Goal: Information Seeking & Learning: Learn about a topic

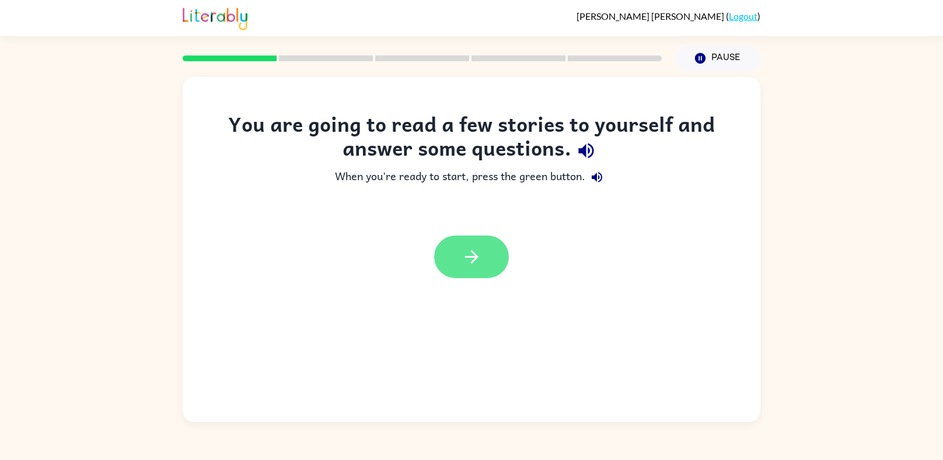
click at [475, 253] on icon "button" at bounding box center [471, 257] width 20 height 20
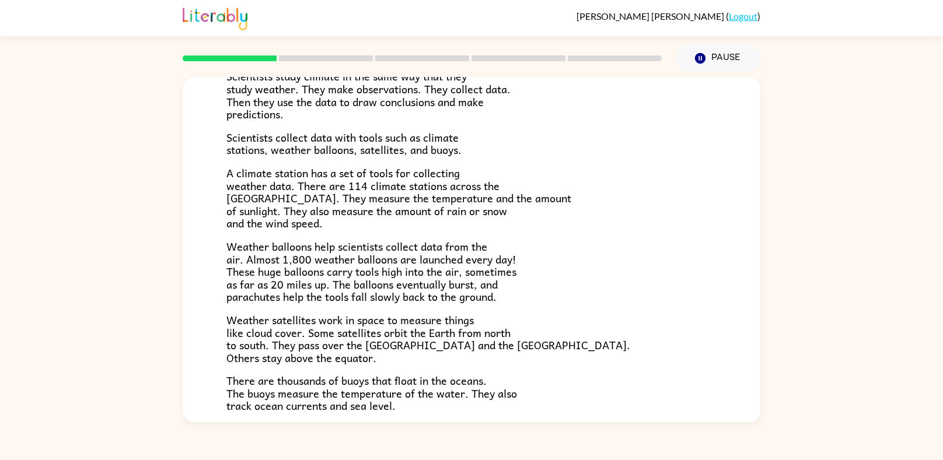
scroll to position [313, 0]
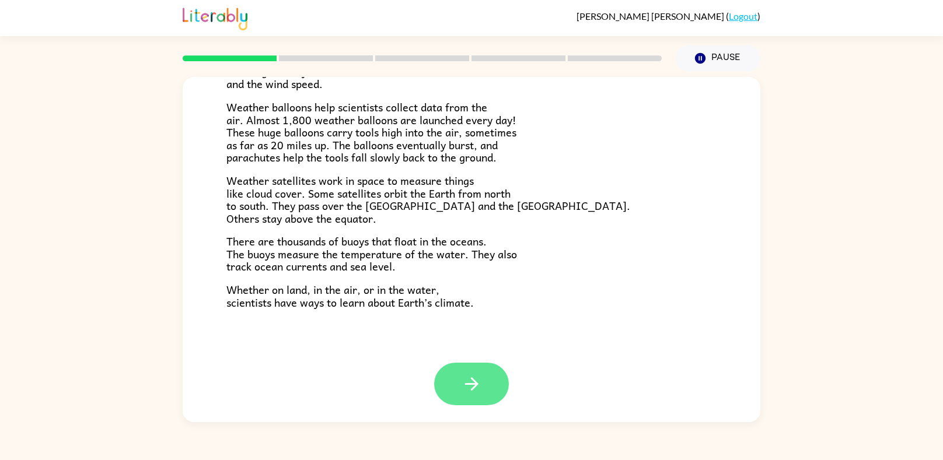
click at [458, 375] on button "button" at bounding box center [471, 384] width 75 height 43
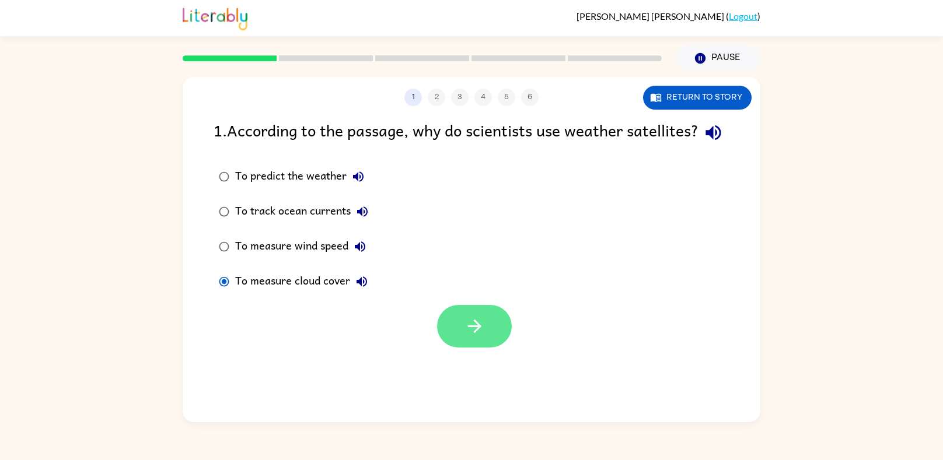
click at [479, 348] on button "button" at bounding box center [474, 326] width 75 height 43
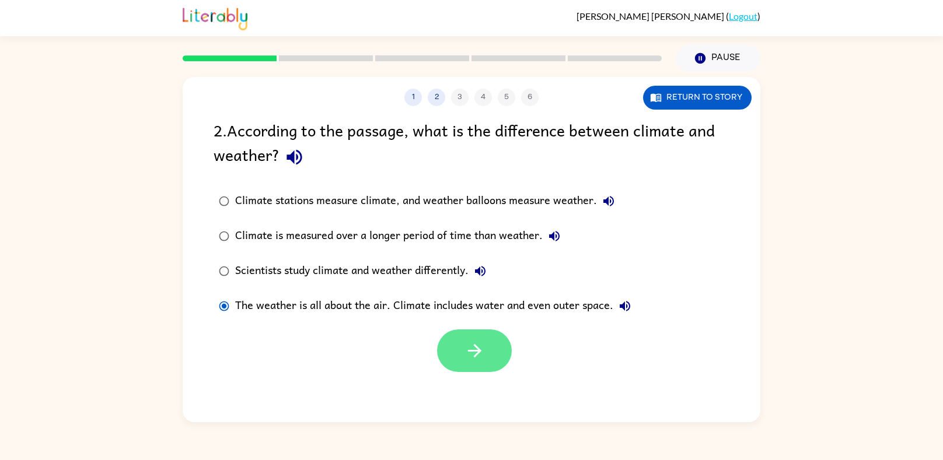
click at [494, 332] on button "button" at bounding box center [474, 351] width 75 height 43
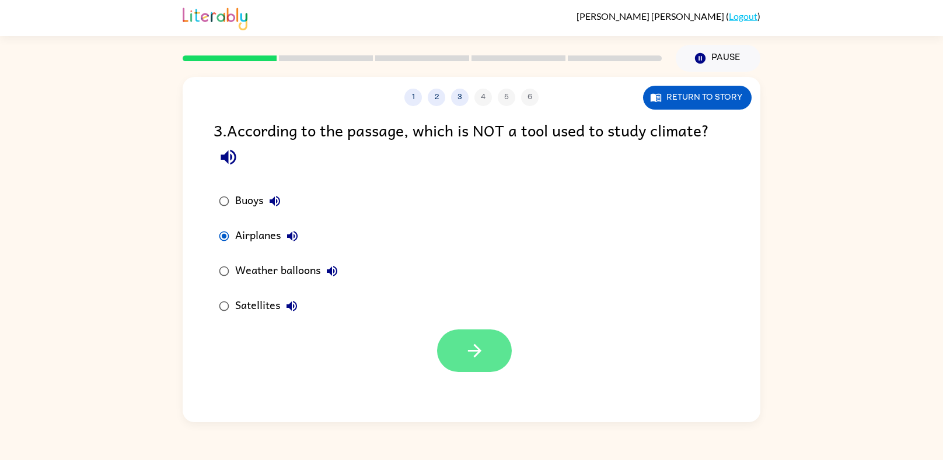
click at [467, 356] on icon "button" at bounding box center [474, 351] width 20 height 20
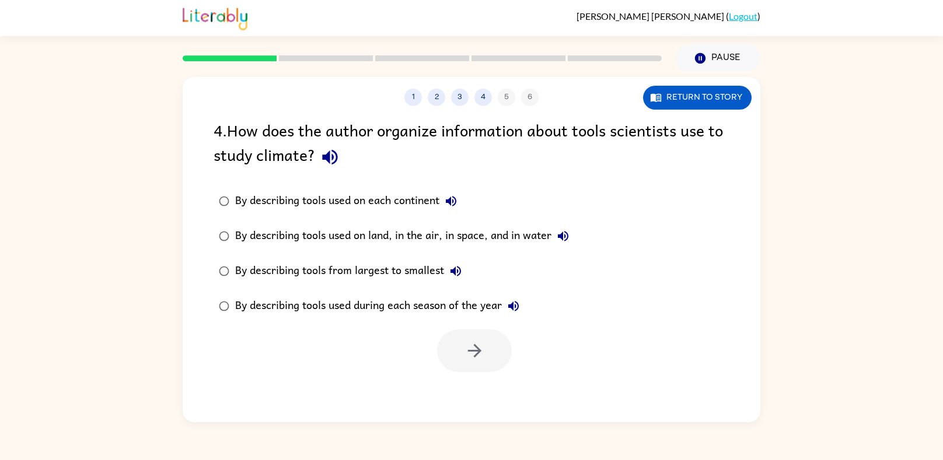
click at [563, 241] on icon "button" at bounding box center [563, 236] width 14 height 14
click at [470, 351] on icon "button" at bounding box center [473, 350] width 13 height 13
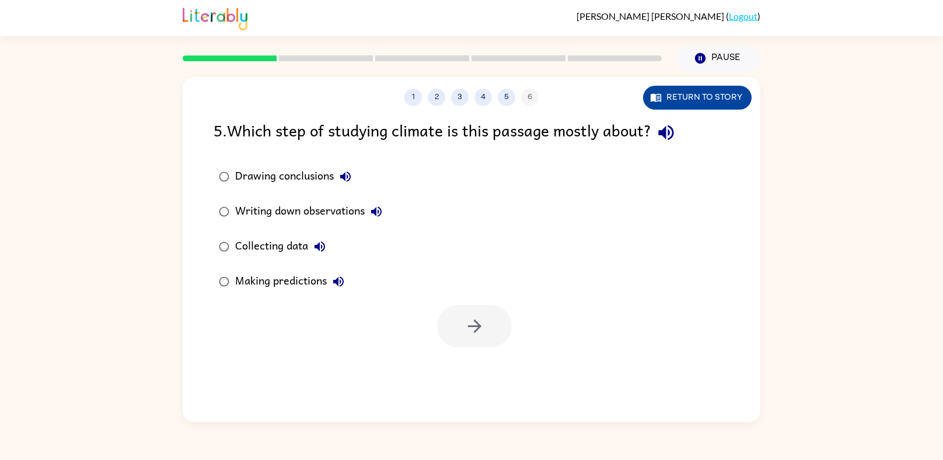
click at [706, 94] on button "Return to story" at bounding box center [697, 98] width 108 height 24
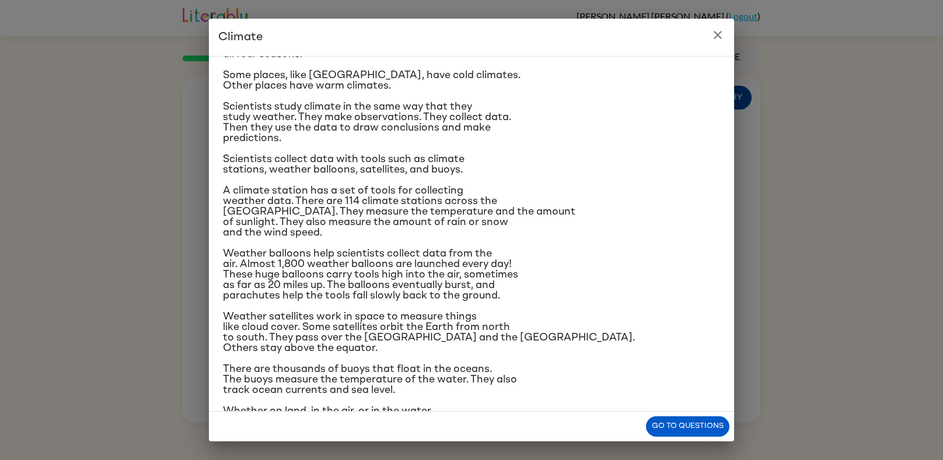
scroll to position [85, 0]
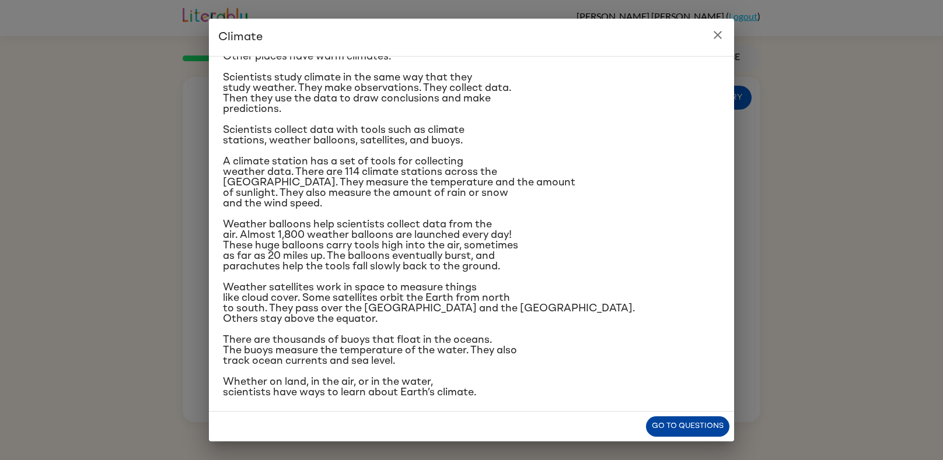
click at [701, 426] on button "Go to questions" at bounding box center [687, 426] width 83 height 20
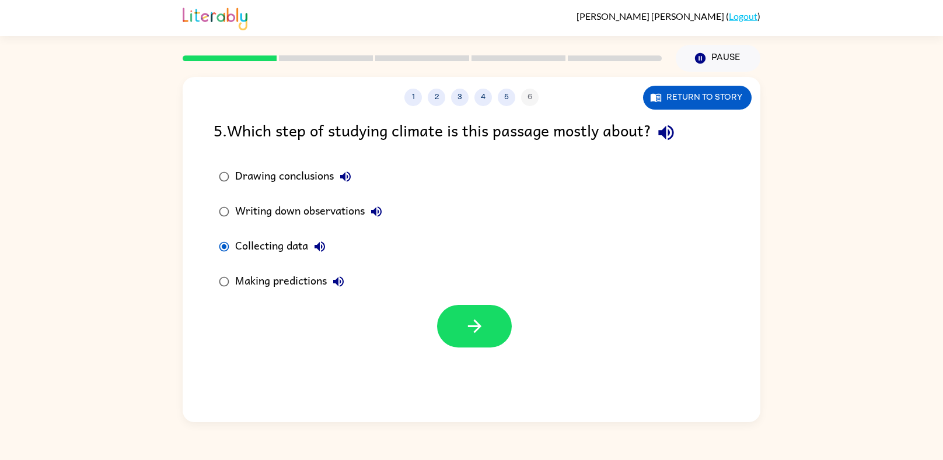
click at [497, 363] on div "1 2 3 4 5 6 Return to story 5 . Which step of studying climate is this passage …" at bounding box center [471, 249] width 577 height 345
click at [474, 341] on button "button" at bounding box center [474, 326] width 75 height 43
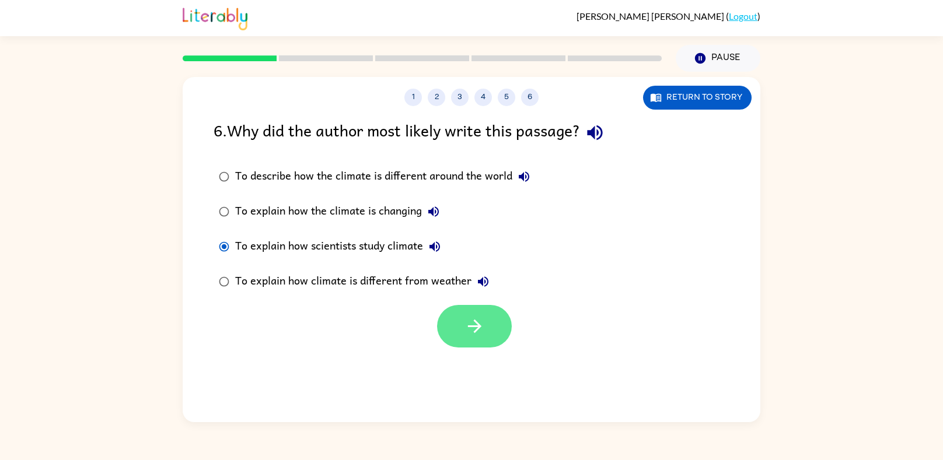
click at [493, 317] on button "button" at bounding box center [474, 326] width 75 height 43
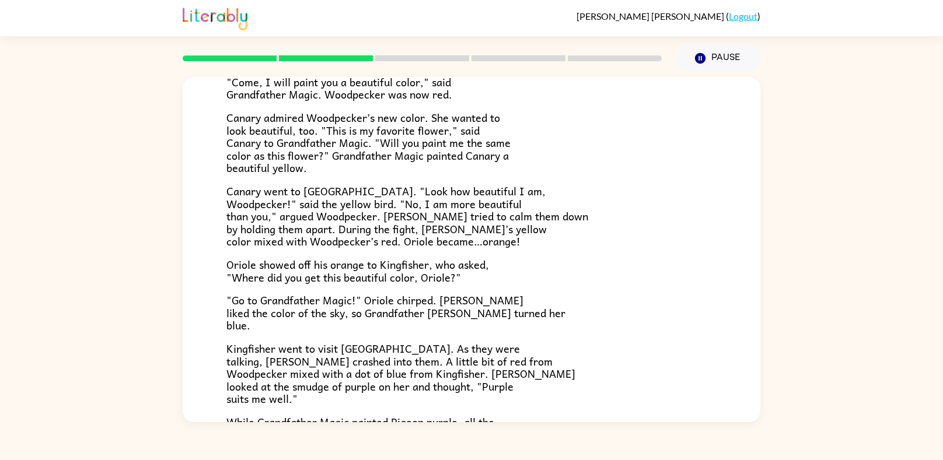
scroll to position [153, 0]
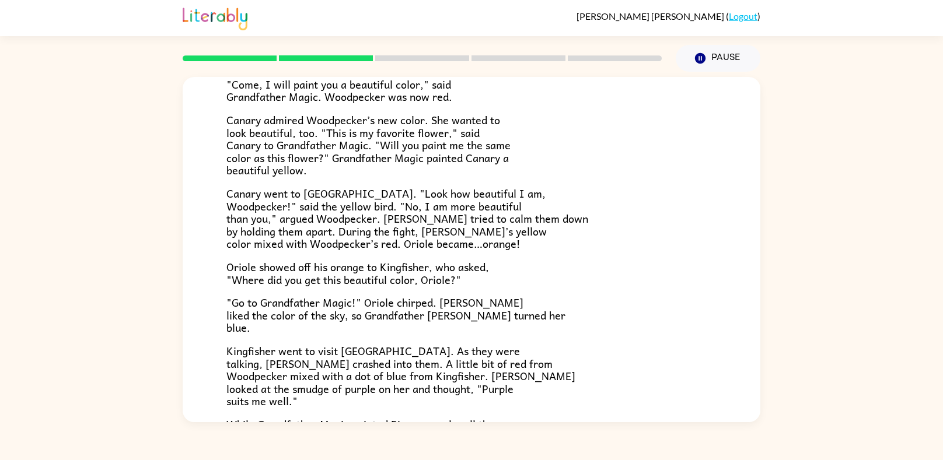
click at [741, 267] on div "Grandpa Magic Once upon a time, all birds were white. "Make me beautiful, Grand…" at bounding box center [471, 211] width 577 height 574
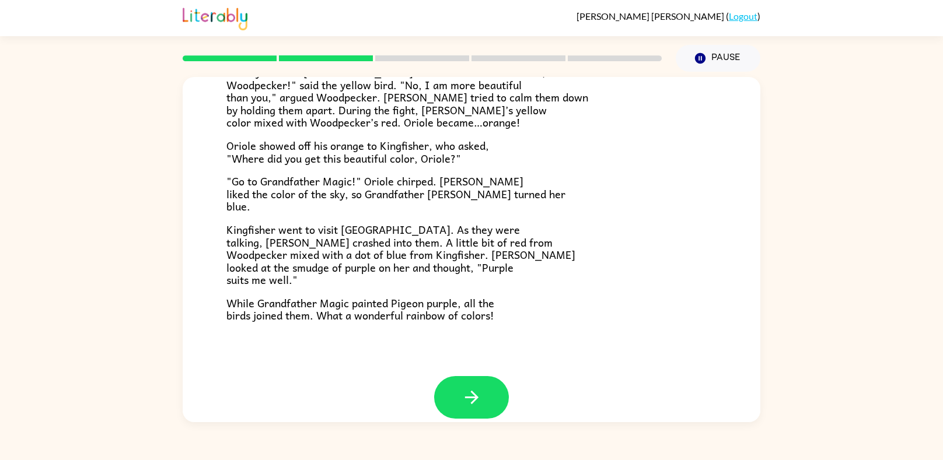
scroll to position [278, 0]
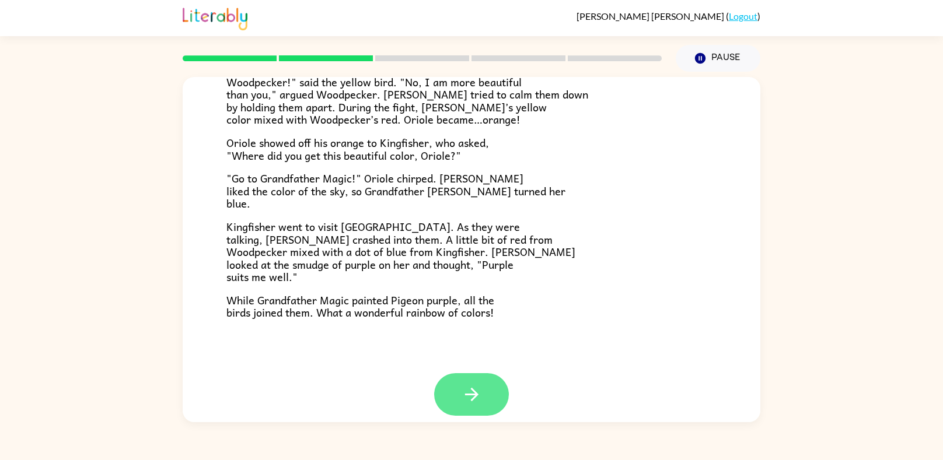
click at [437, 404] on button "button" at bounding box center [471, 394] width 75 height 43
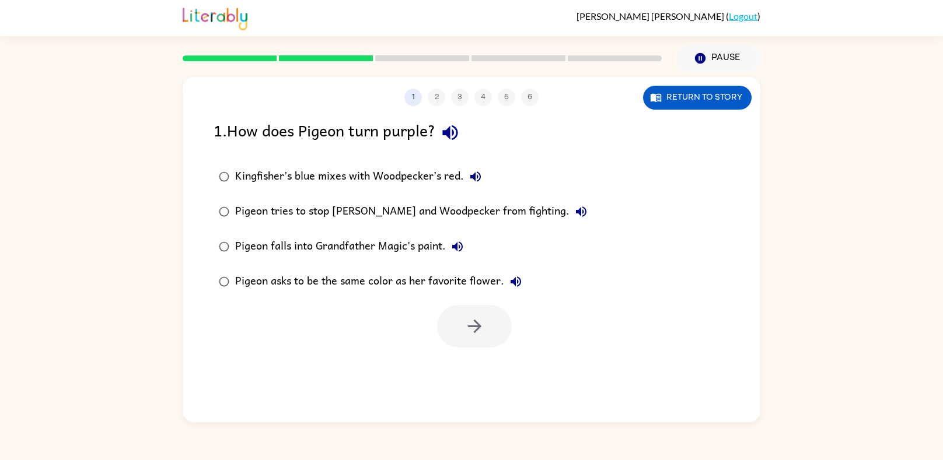
scroll to position [0, 0]
click at [472, 341] on button "button" at bounding box center [474, 326] width 75 height 43
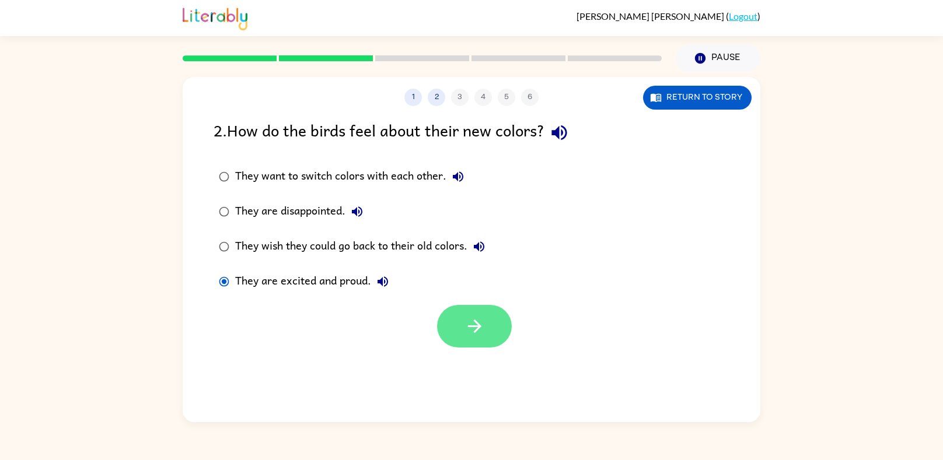
click at [493, 344] on button "button" at bounding box center [474, 326] width 75 height 43
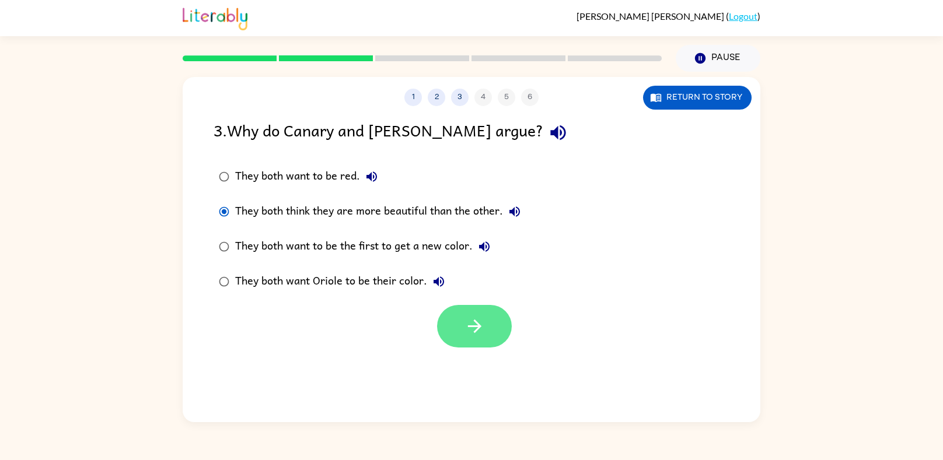
click at [498, 335] on button "button" at bounding box center [474, 326] width 75 height 43
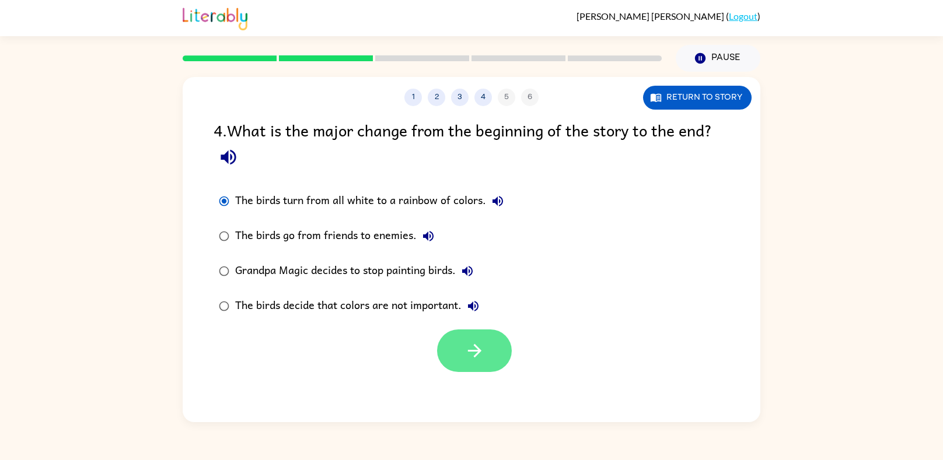
click at [494, 369] on button "button" at bounding box center [474, 351] width 75 height 43
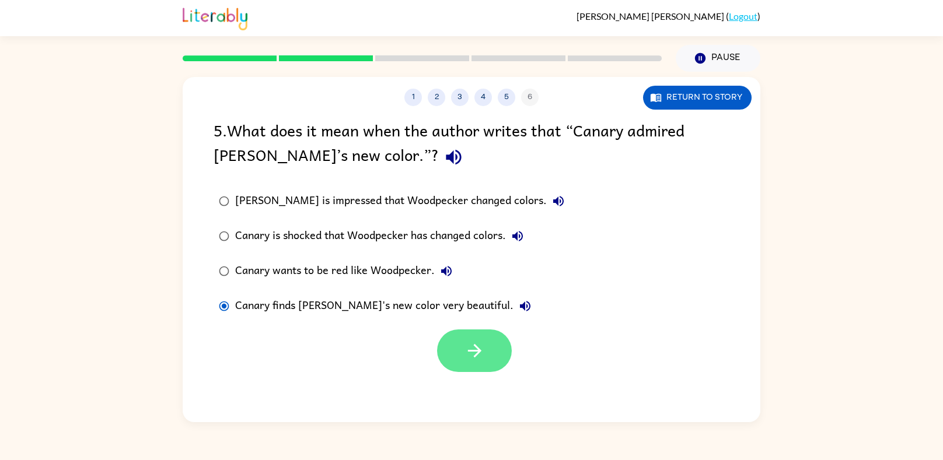
click at [475, 367] on button "button" at bounding box center [474, 351] width 75 height 43
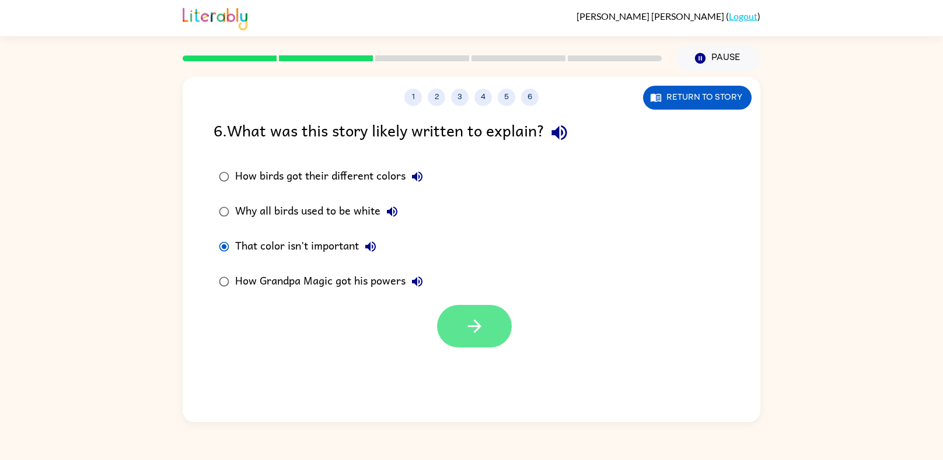
click at [486, 326] on button "button" at bounding box center [474, 326] width 75 height 43
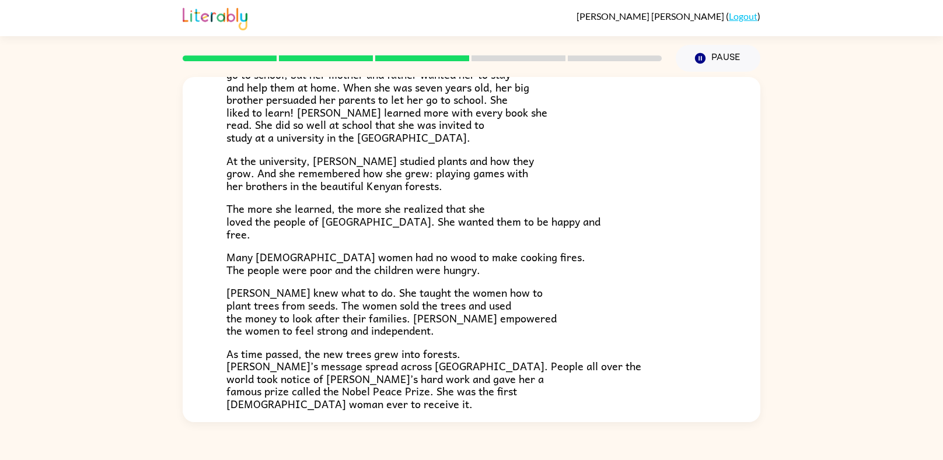
scroll to position [316, 0]
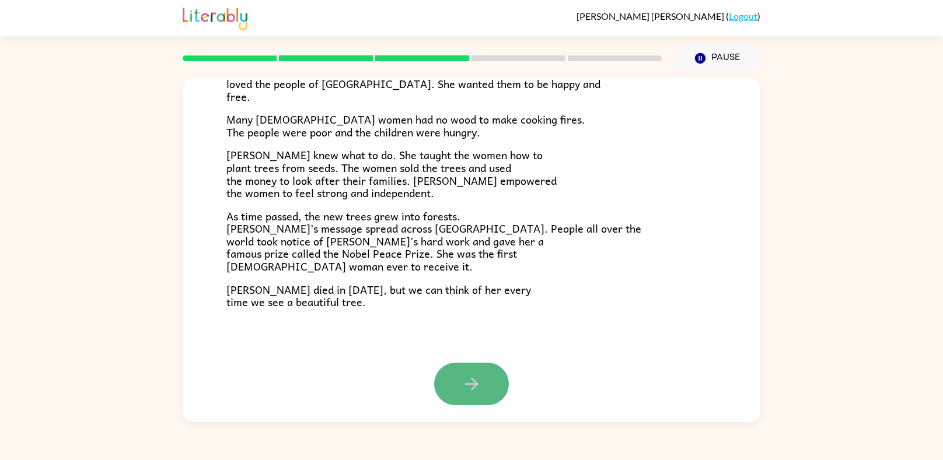
click at [482, 381] on button "button" at bounding box center [471, 384] width 75 height 43
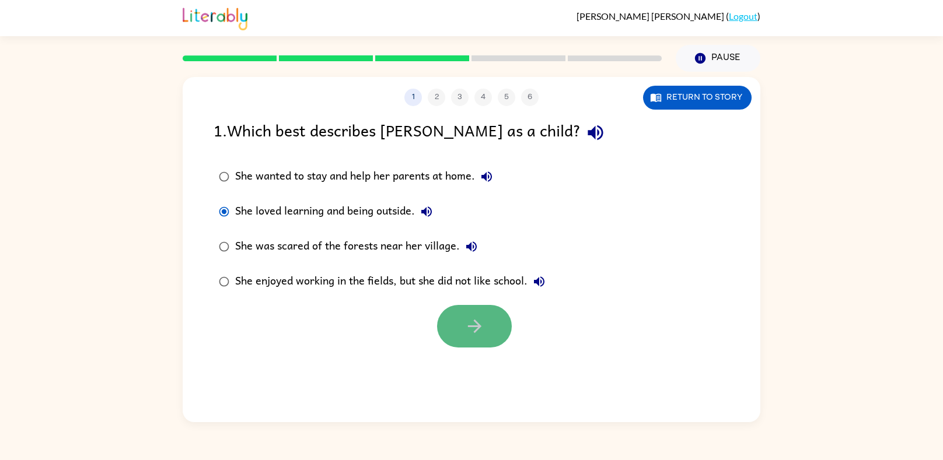
click at [493, 329] on button "button" at bounding box center [474, 326] width 75 height 43
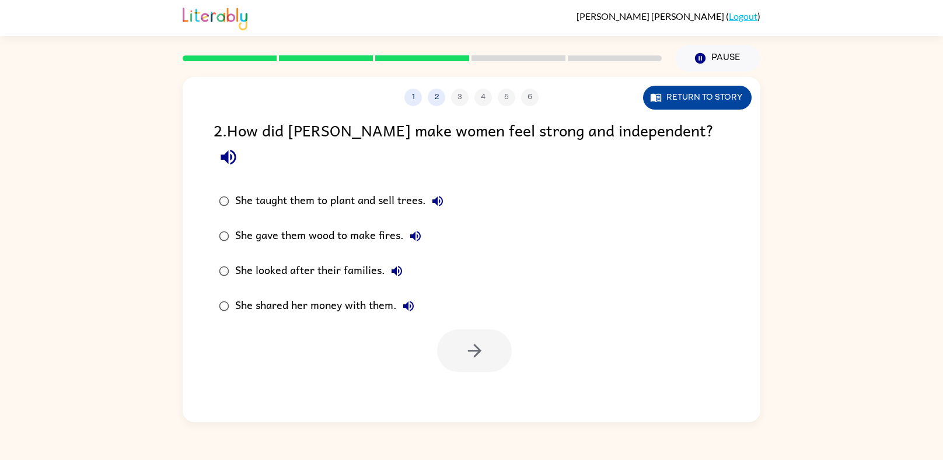
click at [712, 90] on button "Return to story" at bounding box center [697, 98] width 108 height 24
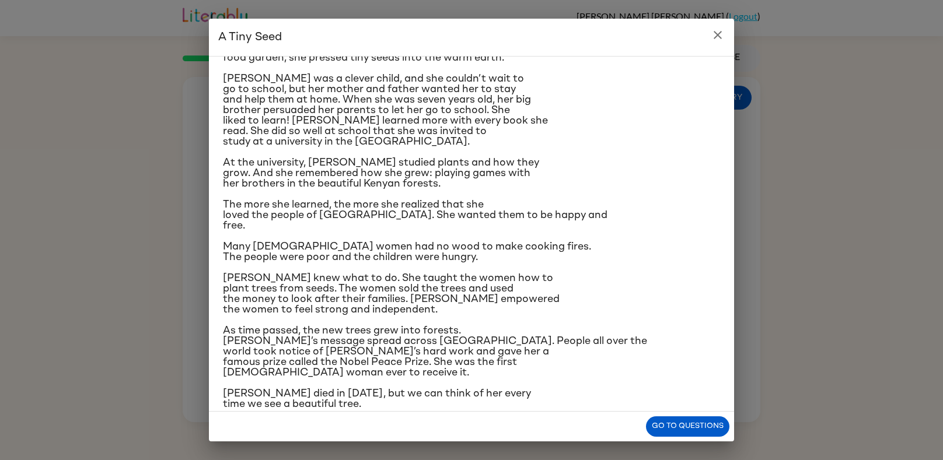
scroll to position [85, 0]
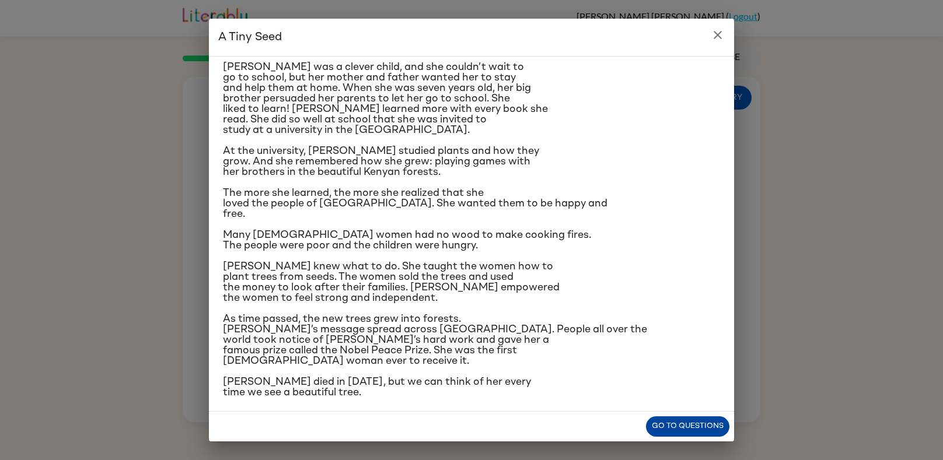
click at [678, 424] on button "Go to questions" at bounding box center [687, 426] width 83 height 20
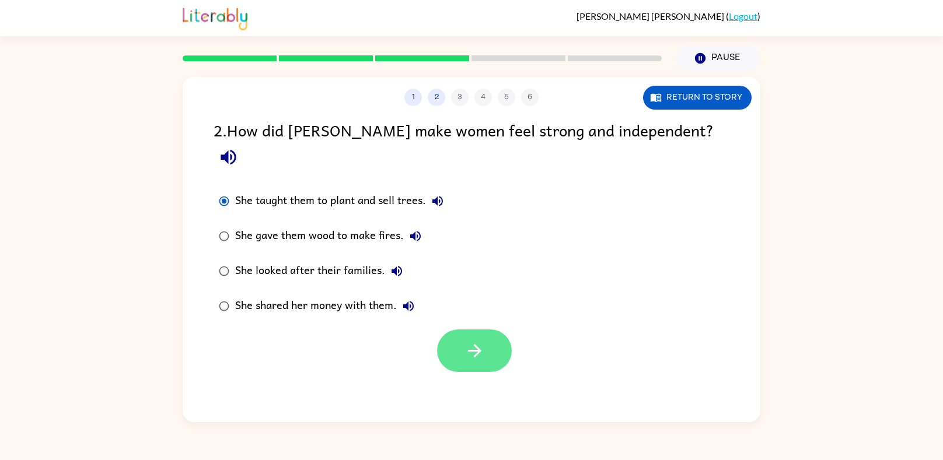
click at [491, 338] on button "button" at bounding box center [474, 351] width 75 height 43
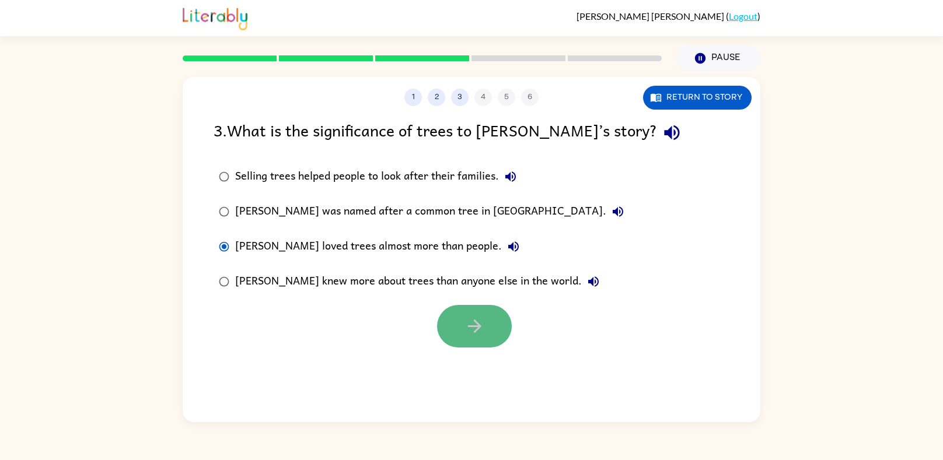
click at [496, 342] on button "button" at bounding box center [474, 326] width 75 height 43
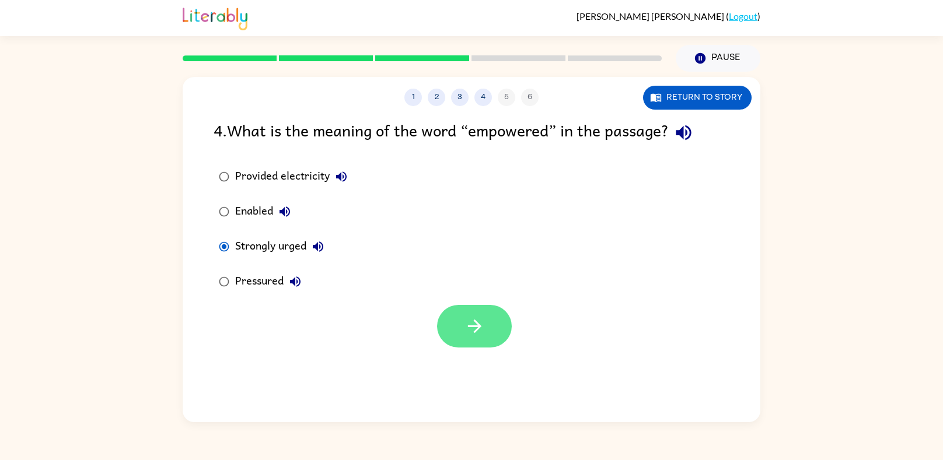
click at [486, 330] on button "button" at bounding box center [474, 326] width 75 height 43
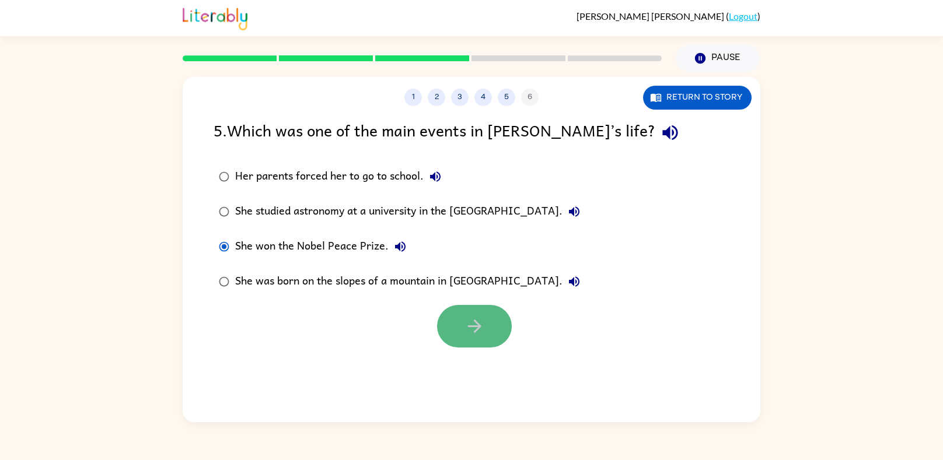
click at [472, 321] on icon "button" at bounding box center [474, 326] width 20 height 20
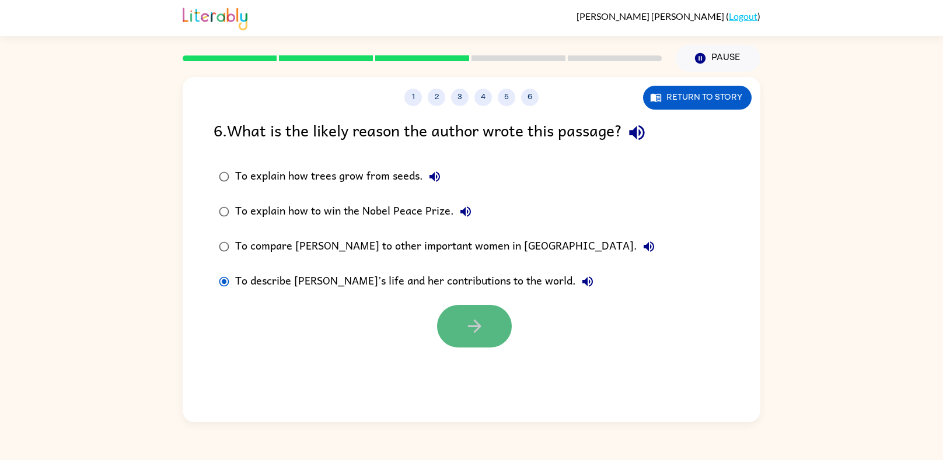
click at [468, 316] on button "button" at bounding box center [474, 326] width 75 height 43
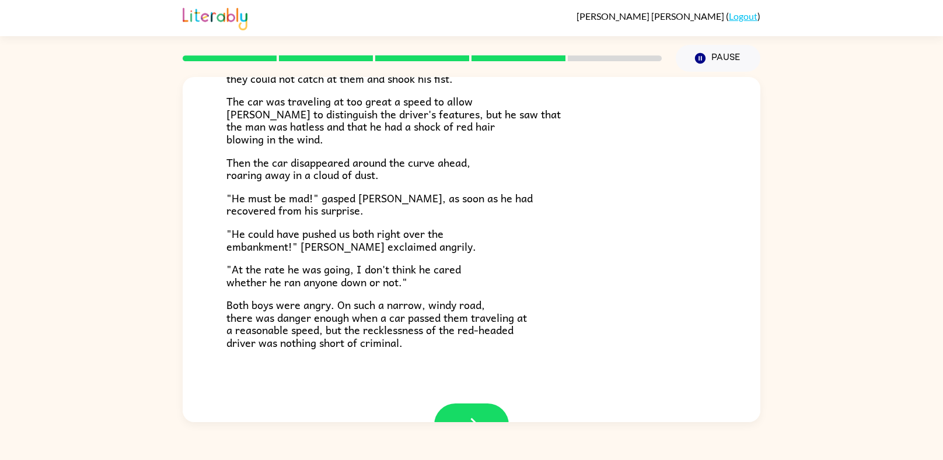
scroll to position [269, 0]
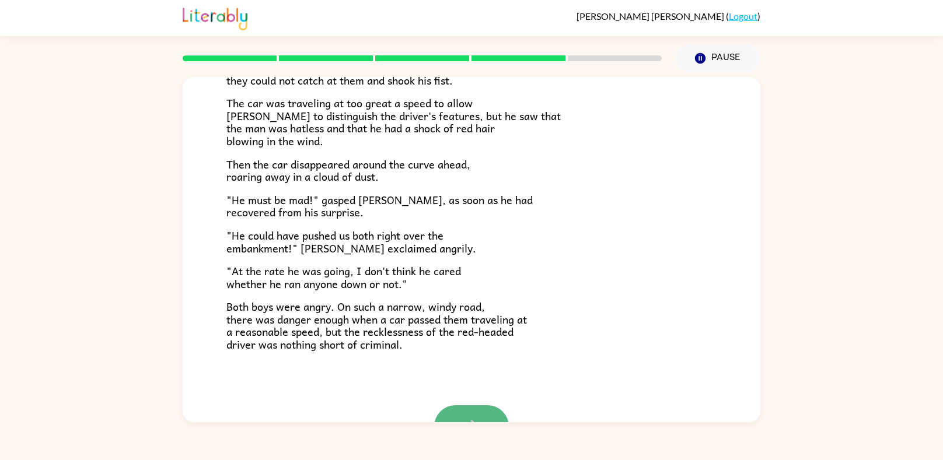
click at [483, 409] on button "button" at bounding box center [471, 426] width 75 height 43
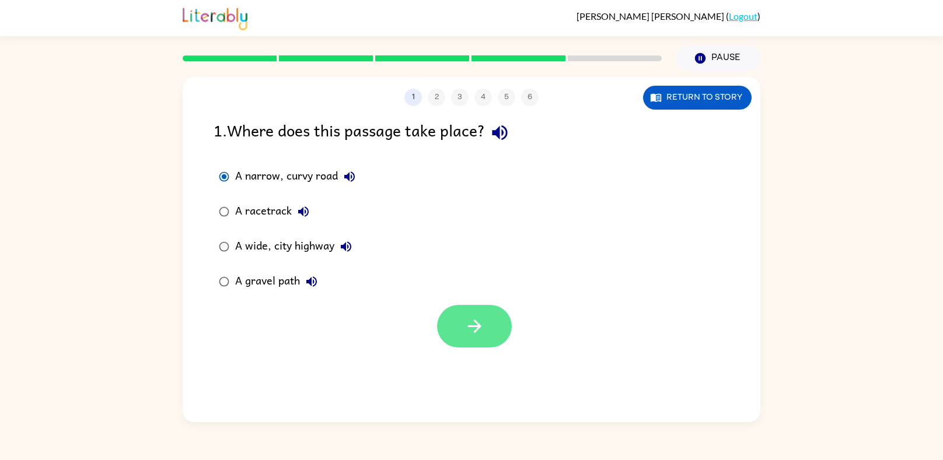
click at [479, 317] on icon "button" at bounding box center [474, 326] width 20 height 20
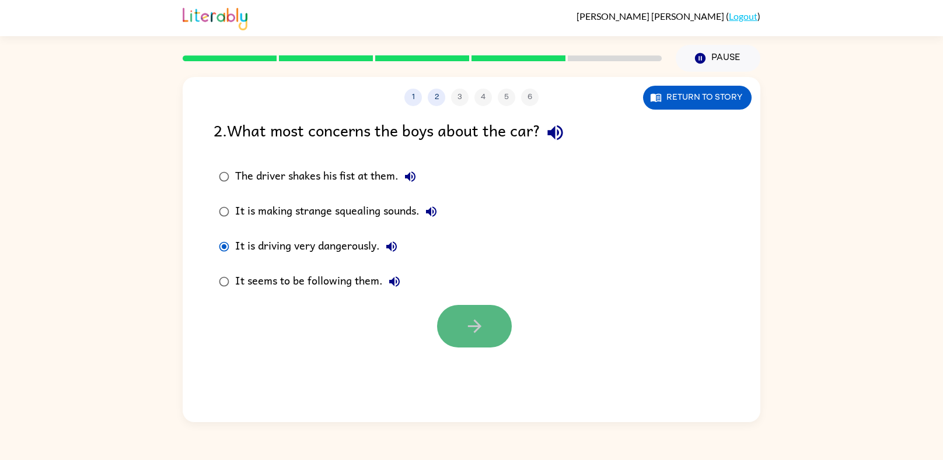
click at [468, 331] on icon "button" at bounding box center [474, 326] width 20 height 20
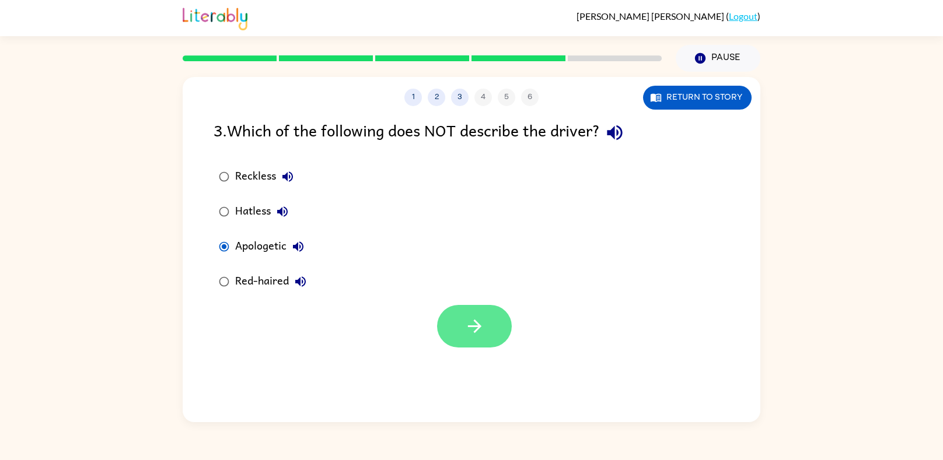
click at [478, 317] on icon "button" at bounding box center [474, 326] width 20 height 20
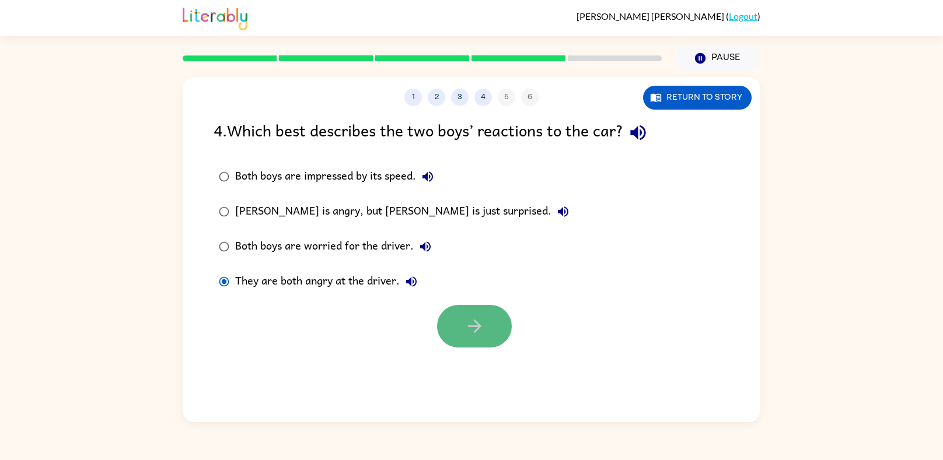
click at [492, 337] on button "button" at bounding box center [474, 326] width 75 height 43
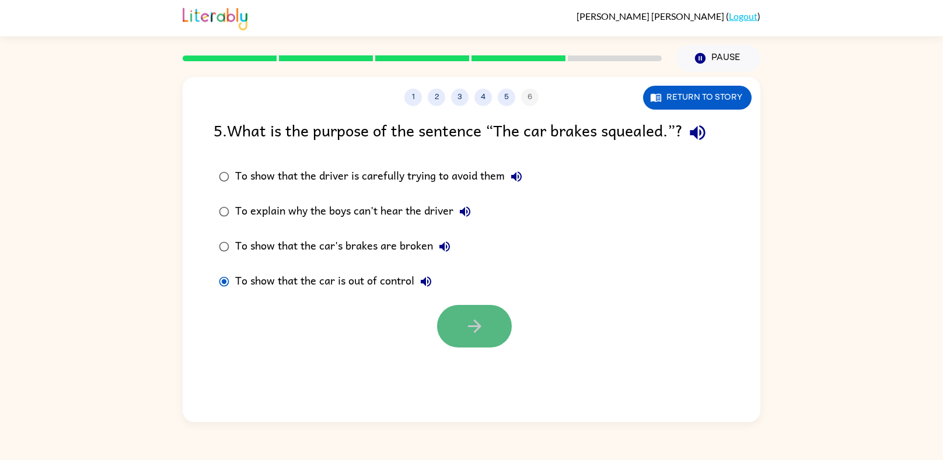
click at [452, 321] on button "button" at bounding box center [474, 326] width 75 height 43
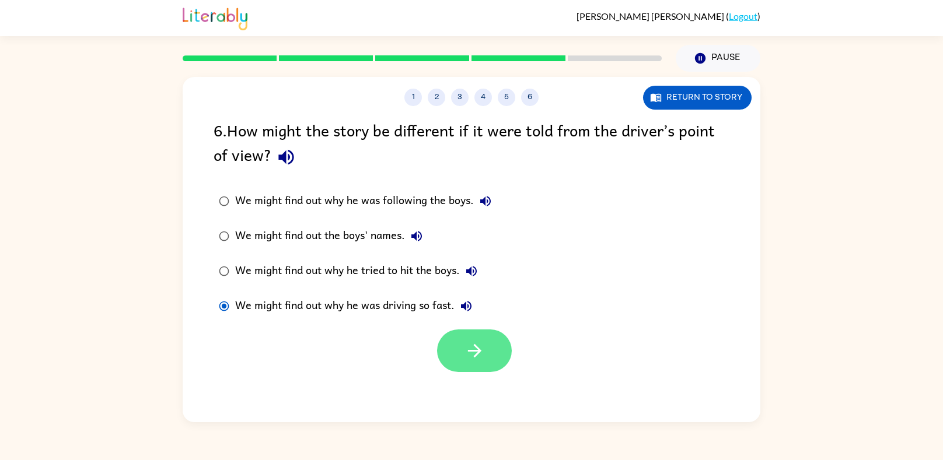
click at [485, 360] on button "button" at bounding box center [474, 351] width 75 height 43
